Goal: Task Accomplishment & Management: Use online tool/utility

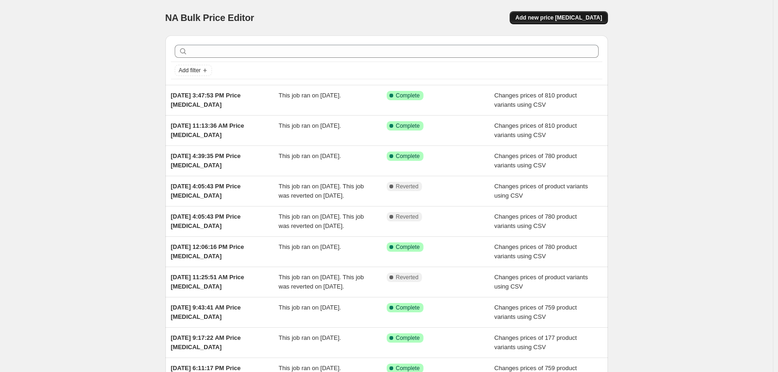
click at [565, 20] on span "Add new price [MEDICAL_DATA]" at bounding box center [559, 17] width 87 height 7
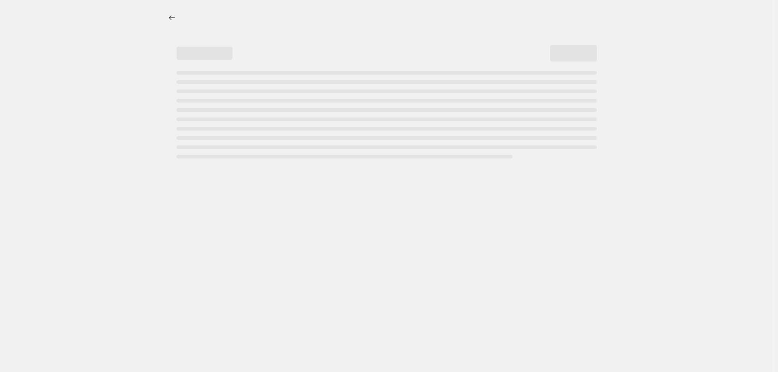
select select "percentage"
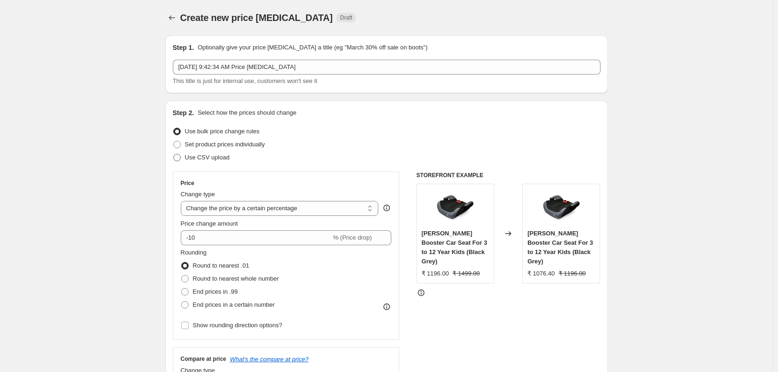
click at [179, 159] on span at bounding box center [176, 157] width 7 height 7
click at [174, 154] on input "Use CSV upload" at bounding box center [173, 154] width 0 height 0
radio input "true"
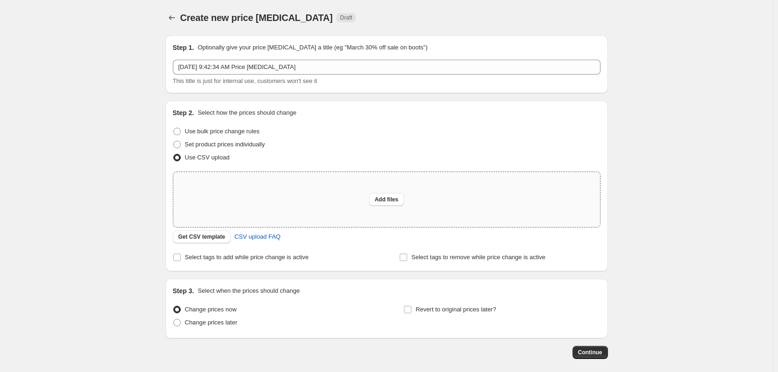
scroll to position [44, 0]
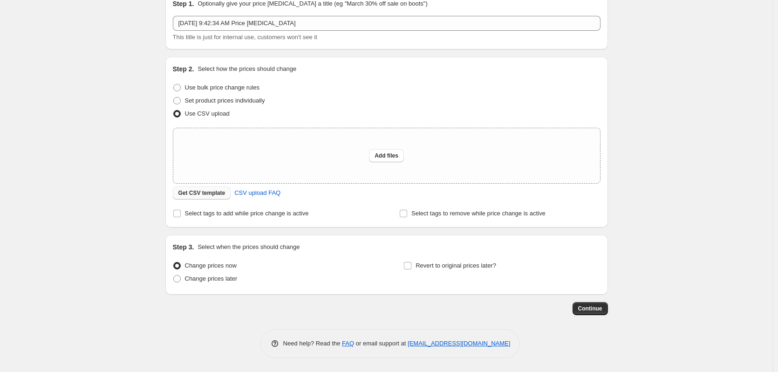
click at [190, 194] on span "Get CSV template" at bounding box center [202, 192] width 47 height 7
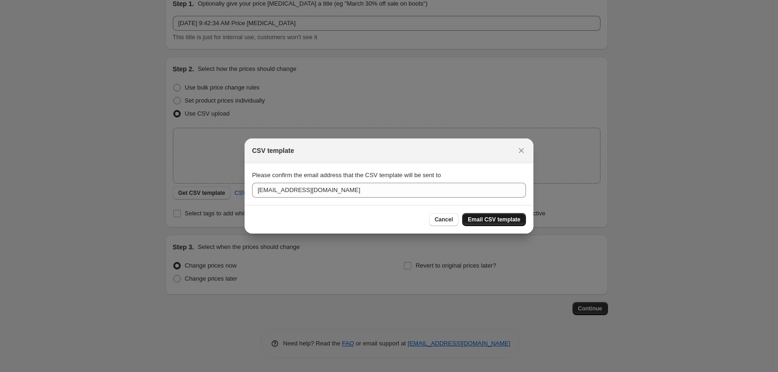
click at [494, 222] on span "Email CSV template" at bounding box center [494, 219] width 53 height 7
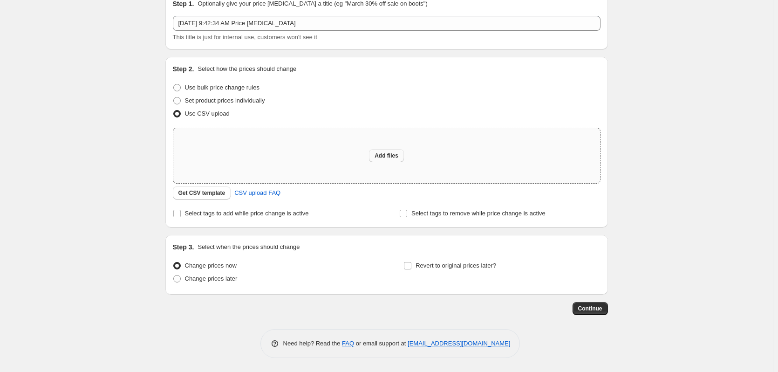
click at [399, 156] on span "Add files" at bounding box center [387, 155] width 24 height 7
type input "C:\fakepath\SVD Sept.csv"
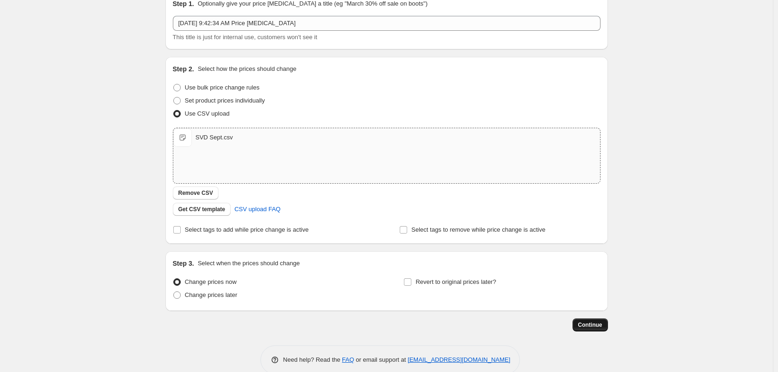
click at [590, 325] on span "Continue" at bounding box center [591, 324] width 24 height 7
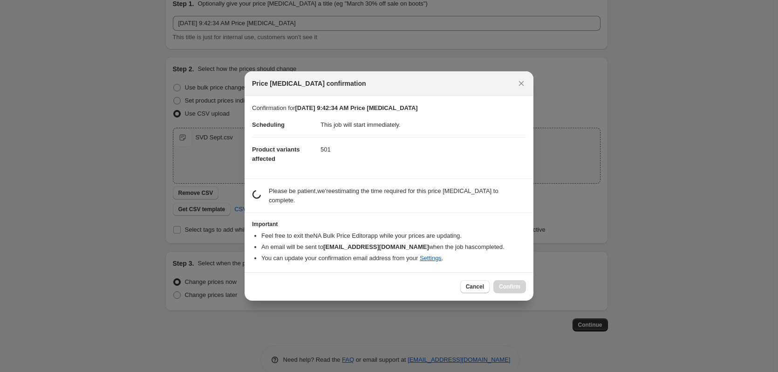
scroll to position [0, 0]
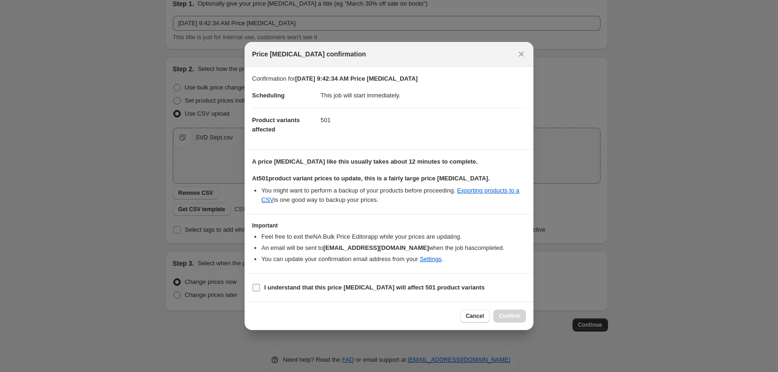
click at [283, 289] on b "I understand that this price [MEDICAL_DATA] will affect 501 product variants" at bounding box center [374, 287] width 220 height 7
click at [260, 289] on input "I understand that this price [MEDICAL_DATA] will affect 501 product variants" at bounding box center [256, 287] width 7 height 7
checkbox input "true"
click at [515, 319] on span "Confirm" at bounding box center [509, 315] width 21 height 7
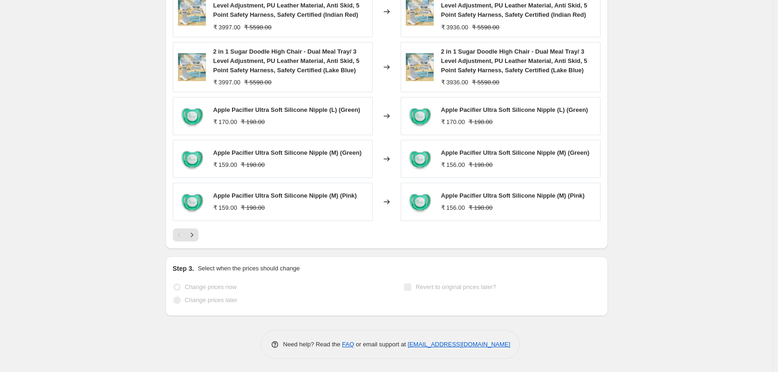
scroll to position [430, 0]
click at [195, 238] on icon "Next" at bounding box center [191, 233] width 9 height 9
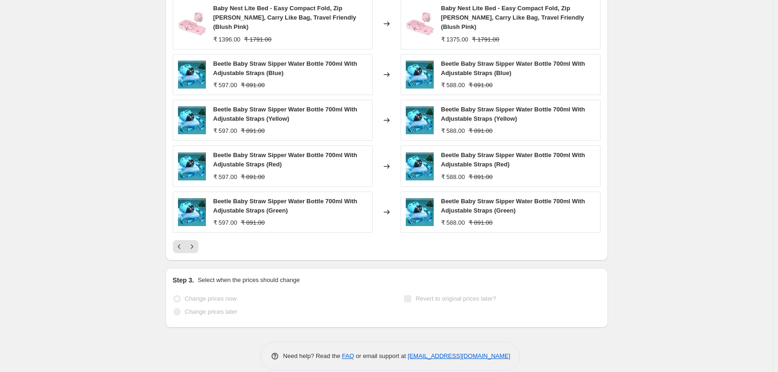
scroll to position [420, 0]
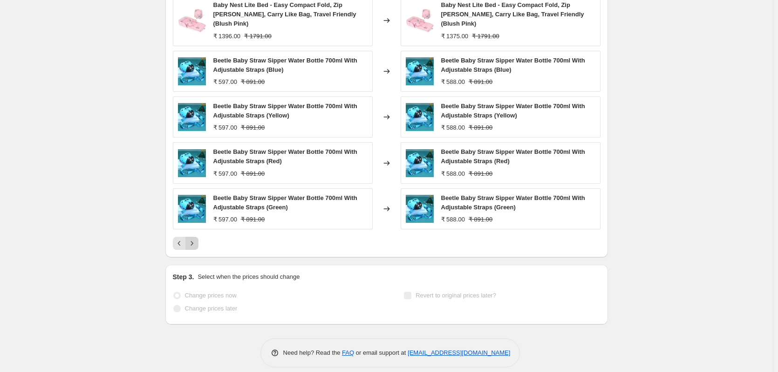
click at [193, 239] on icon "Next" at bounding box center [191, 243] width 9 height 9
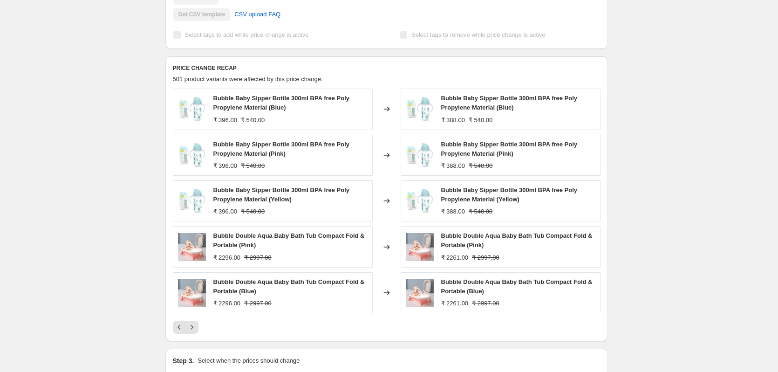
scroll to position [374, 0]
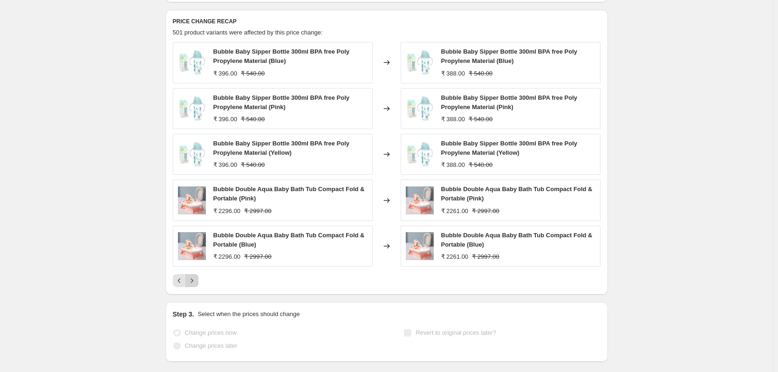
click at [196, 278] on icon "Next" at bounding box center [191, 280] width 9 height 9
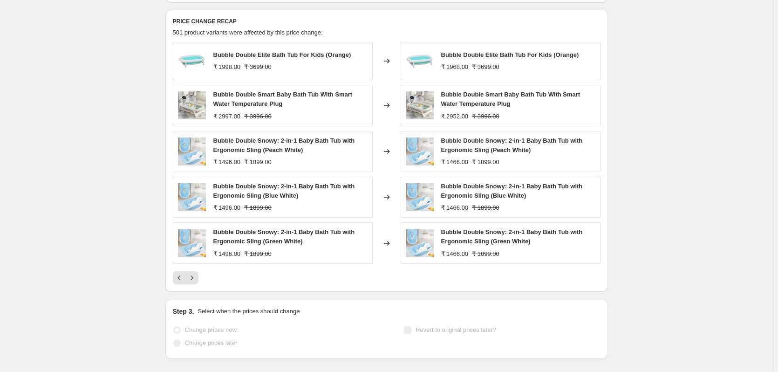
scroll to position [418, 0]
